Goal: Navigation & Orientation: Find specific page/section

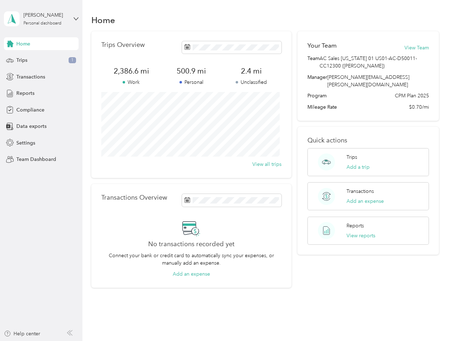
click at [225, 171] on div "Trips Overview 2,386.6 mi Work 500.9 mi Personal 2.4 mi Unclassified View all t…" at bounding box center [191, 104] width 200 height 147
click at [41, 19] on div "[PERSON_NAME]" at bounding box center [45, 14] width 44 height 7
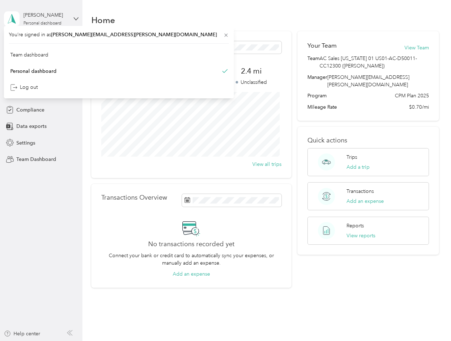
click at [41, 44] on div "You’re signed in as [PERSON_NAME][EMAIL_ADDRESS][PERSON_NAME][DOMAIN_NAME] Team…" at bounding box center [119, 62] width 230 height 73
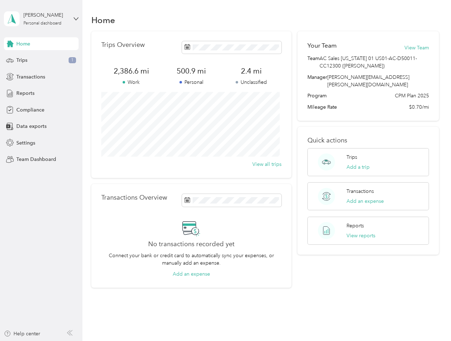
click at [10, 44] on div "You’re signed in as [PERSON_NAME][EMAIL_ADDRESS][PERSON_NAME][DOMAIN_NAME] Team…" at bounding box center [119, 62] width 230 height 73
